Goal: Information Seeking & Learning: Find specific fact

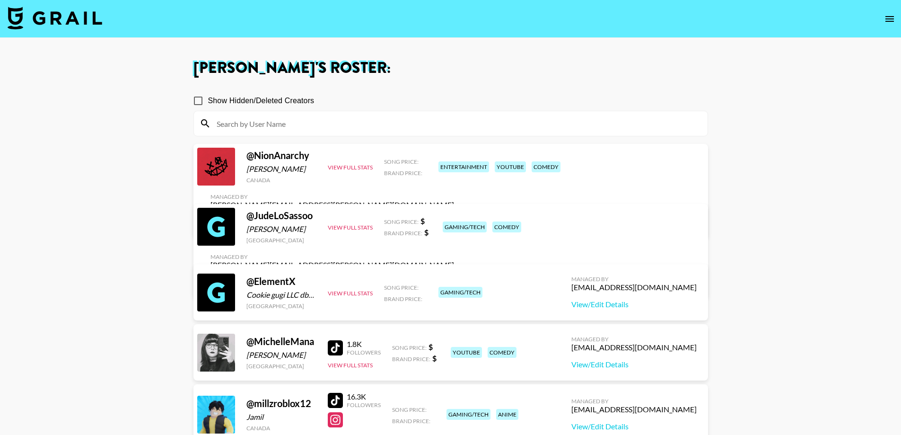
scroll to position [47, 0]
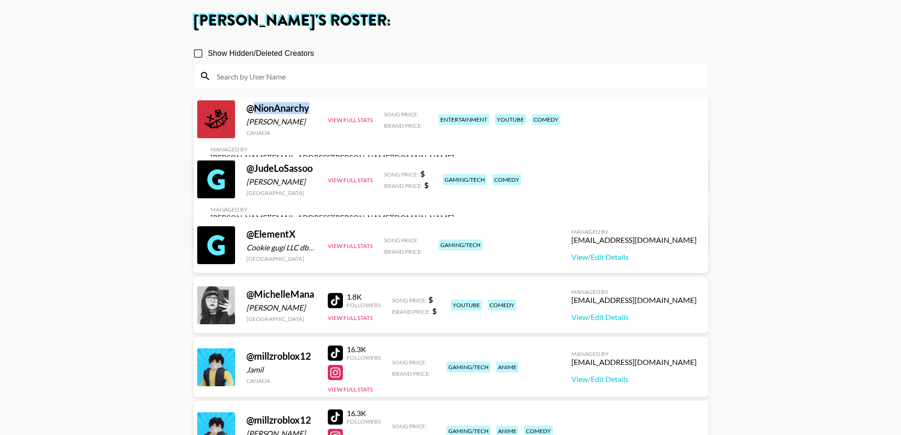
drag, startPoint x: 311, startPoint y: 113, endPoint x: 254, endPoint y: 113, distance: 57.2
click at [254, 113] on div "@ NionAnarchy" at bounding box center [281, 108] width 70 height 12
copy div "NionAnarchy"
drag, startPoint x: 316, startPoint y: 175, endPoint x: 253, endPoint y: 178, distance: 63.0
click at [253, 174] on div "@ JudeLoSassoo" at bounding box center [281, 168] width 70 height 12
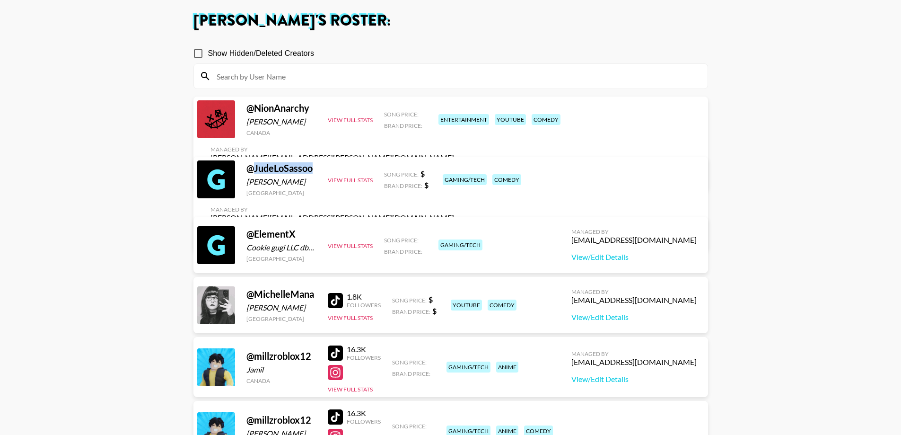
copy div "JudeLoSassoo"
drag, startPoint x: 274, startPoint y: 234, endPoint x: 254, endPoint y: 234, distance: 20.8
click at [254, 234] on div "@ ElementX" at bounding box center [281, 234] width 70 height 12
copy div "ElementX"
click at [123, 228] on main "[PERSON_NAME] 's Roster: Show Hidden/Deleted Creators @ NionAnarchy [PERSON_NAM…" at bounding box center [450, 333] width 901 height 685
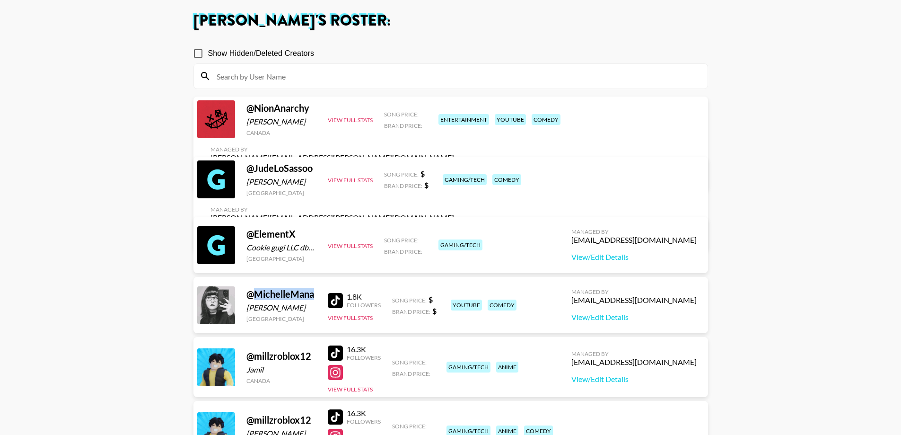
drag, startPoint x: 316, startPoint y: 293, endPoint x: 251, endPoint y: 296, distance: 65.4
click at [251, 296] on div "@ MichelleMana [PERSON_NAME] [GEOGRAPHIC_DATA] 1.8K Followers View Full Stats S…" at bounding box center [450, 305] width 515 height 56
copy div "MichelleMana"
click at [147, 287] on main "[PERSON_NAME] 's Roster: Show Hidden/Deleted Creators @ NionAnarchy [PERSON_NAM…" at bounding box center [450, 333] width 901 height 685
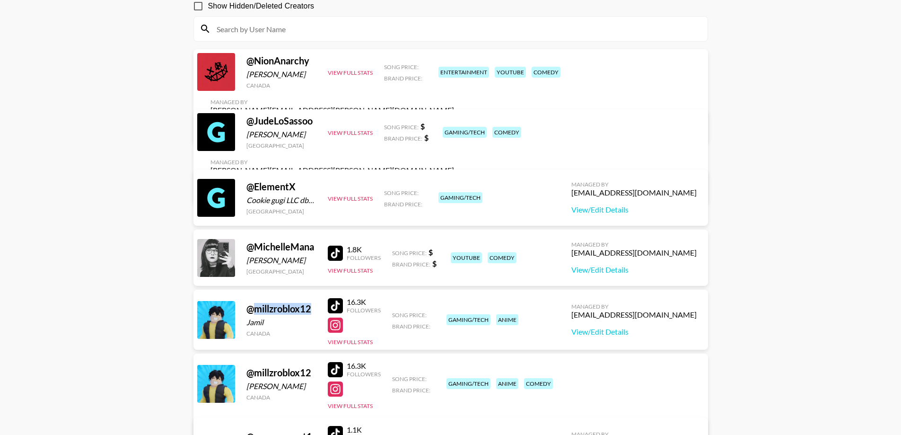
drag, startPoint x: 313, startPoint y: 307, endPoint x: 253, endPoint y: 312, distance: 59.8
click at [253, 312] on div "@ millzroblox12" at bounding box center [281, 309] width 70 height 12
copy div "millzroblox12"
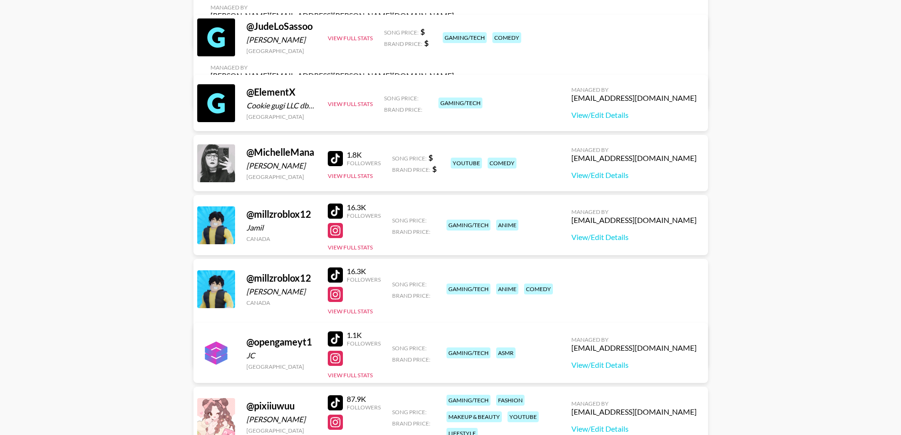
click at [139, 254] on main "[PERSON_NAME] 's Roster: Show Hidden/Deleted Creators @ NionAnarchy [PERSON_NAM…" at bounding box center [450, 191] width 901 height 685
drag, startPoint x: 313, startPoint y: 343, endPoint x: 255, endPoint y: 343, distance: 57.2
click at [255, 343] on div "@ opengameyt1" at bounding box center [281, 342] width 70 height 12
copy div "opengameyt1"
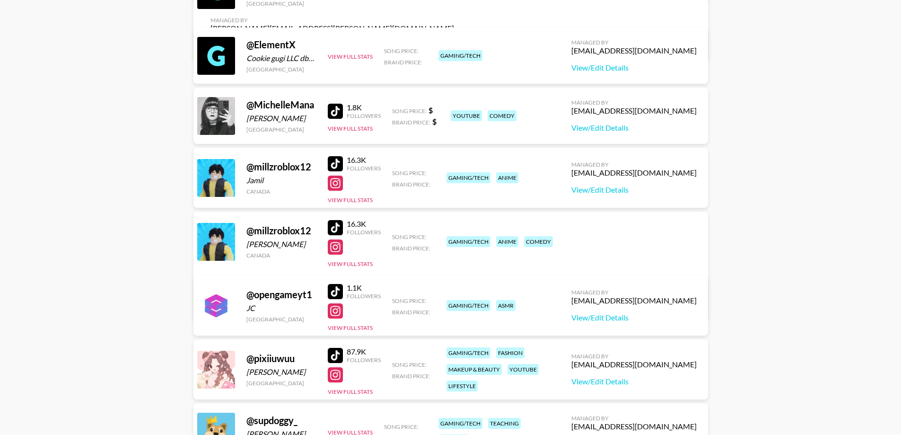
click at [179, 287] on main "[PERSON_NAME] 's Roster: Show Hidden/Deleted Creators @ NionAnarchy [PERSON_NAM…" at bounding box center [450, 143] width 901 height 685
drag, startPoint x: 299, startPoint y: 359, endPoint x: 251, endPoint y: 359, distance: 48.3
click at [251, 359] on div "@ pixiiuwuu" at bounding box center [281, 358] width 70 height 12
copy div "pixiiuwuu"
click at [124, 311] on main "[PERSON_NAME] 's Roster: Show Hidden/Deleted Creators @ NionAnarchy [PERSON_NAM…" at bounding box center [450, 143] width 901 height 685
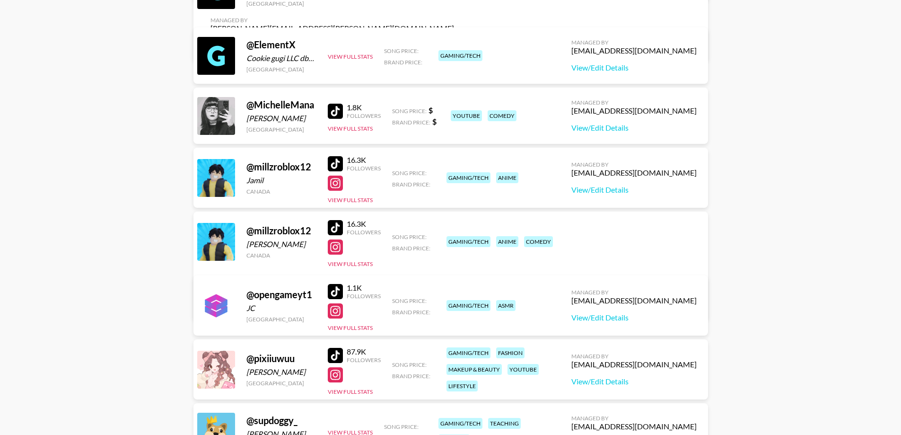
scroll to position [325, 0]
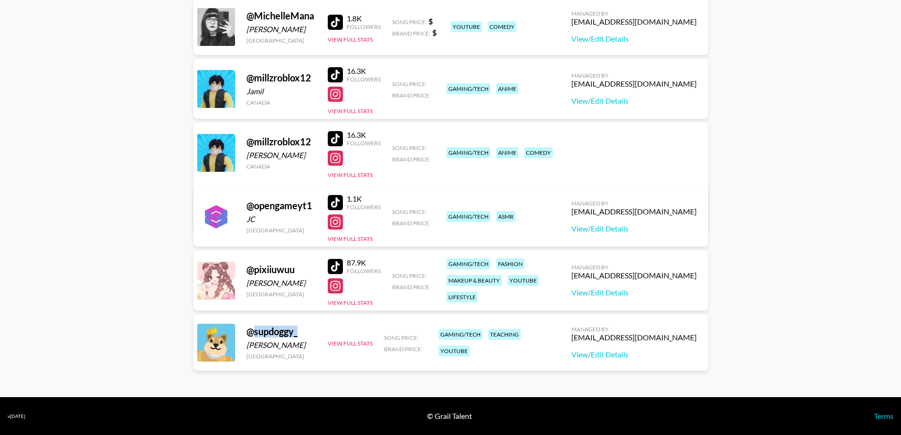
drag, startPoint x: 300, startPoint y: 335, endPoint x: 255, endPoint y: 333, distance: 44.5
click at [255, 333] on div "@ supdoggy_" at bounding box center [281, 331] width 70 height 12
copy div "supdoggy_"
click at [794, 242] on main "[PERSON_NAME] 's Roster: Show Hidden/Deleted Creators @ NionAnarchy [PERSON_NAM…" at bounding box center [450, 54] width 901 height 685
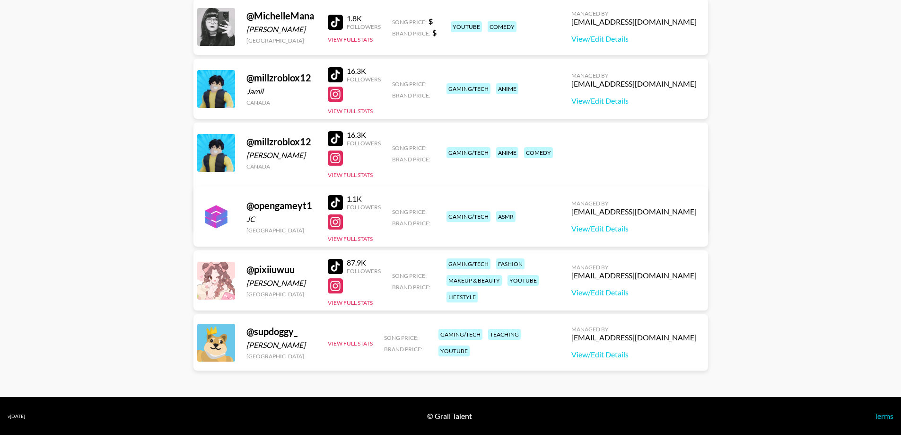
click at [148, 80] on main "[PERSON_NAME] 's Roster: Show Hidden/Deleted Creators @ NionAnarchy [PERSON_NAM…" at bounding box center [450, 54] width 901 height 685
click at [827, 174] on main "[PERSON_NAME] 's Roster: Show Hidden/Deleted Creators @ NionAnarchy [PERSON_NAM…" at bounding box center [450, 54] width 901 height 685
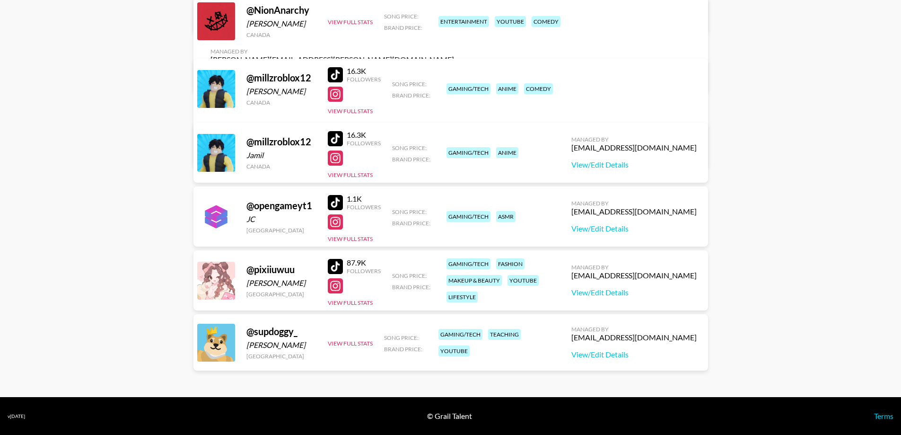
scroll to position [231, 0]
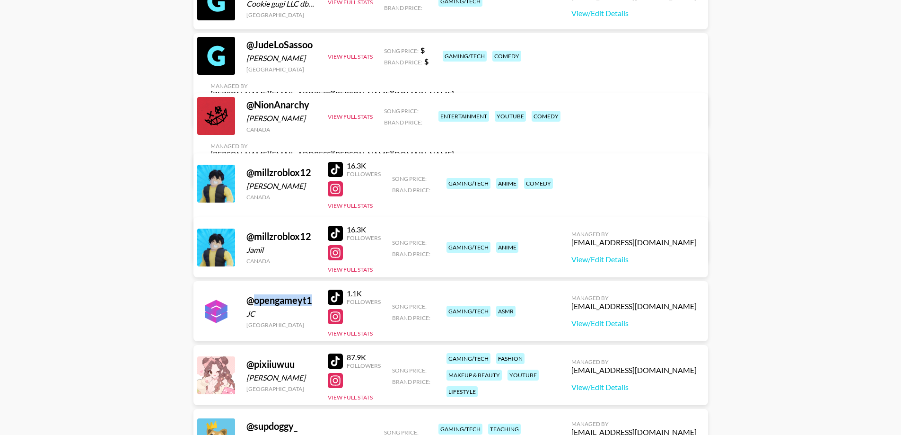
drag, startPoint x: 317, startPoint y: 302, endPoint x: 253, endPoint y: 305, distance: 63.9
click at [253, 305] on div "@ opengameyt1 JC [GEOGRAPHIC_DATA] 1.1K Followers View Full Stats Song Price: B…" at bounding box center [450, 311] width 515 height 60
click at [289, 300] on div "@ opengameyt1" at bounding box center [281, 300] width 70 height 12
drag, startPoint x: 311, startPoint y: 299, endPoint x: 253, endPoint y: 302, distance: 58.7
click at [253, 302] on div "@ opengameyt1" at bounding box center [281, 300] width 70 height 12
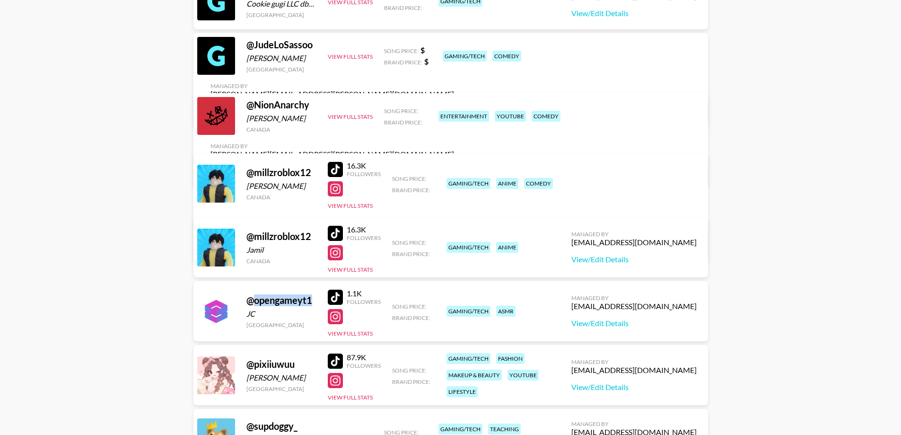
click at [164, 255] on main "[PERSON_NAME] 's Roster: Show Hidden/Deleted Creators @ MichelleMana [PERSON_NA…" at bounding box center [450, 149] width 901 height 685
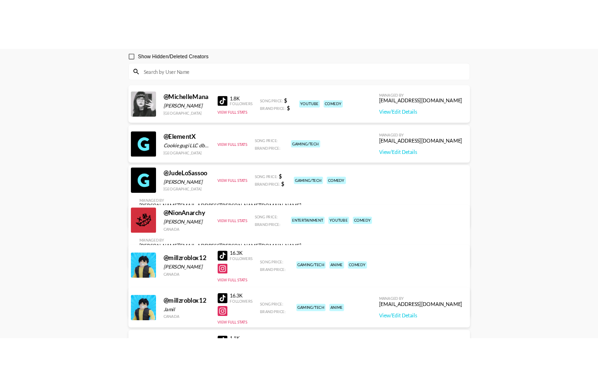
scroll to position [42, 0]
